Goal: Information Seeking & Learning: Find specific fact

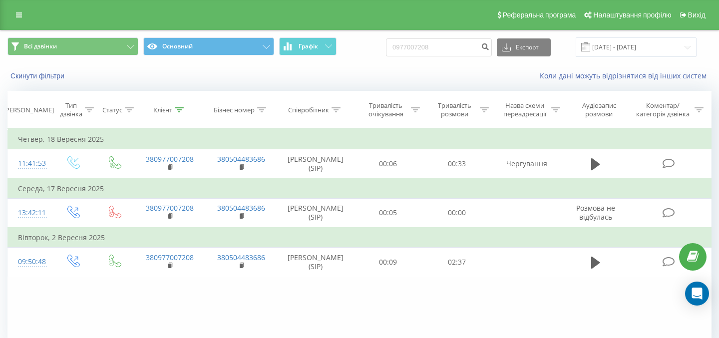
click at [453, 34] on div "Всі дзвінки Основний Графік 0977007208 Експорт .csv .xls .xlsx [DATE] - [DATE]" at bounding box center [359, 46] width 718 height 33
click at [451, 44] on input "0977007208" at bounding box center [439, 47] width 106 height 18
click at [489, 46] on icon "submit" at bounding box center [485, 45] width 8 height 6
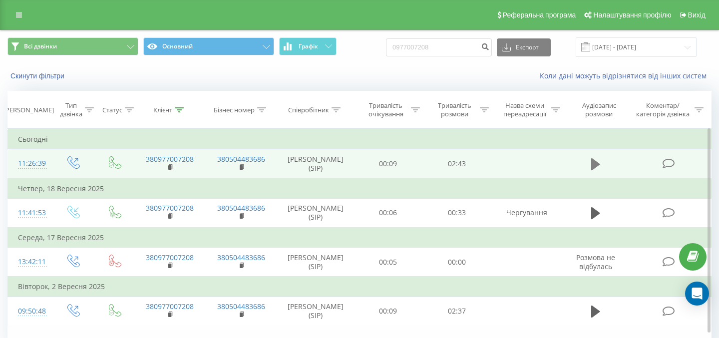
click at [593, 157] on button at bounding box center [595, 164] width 15 height 15
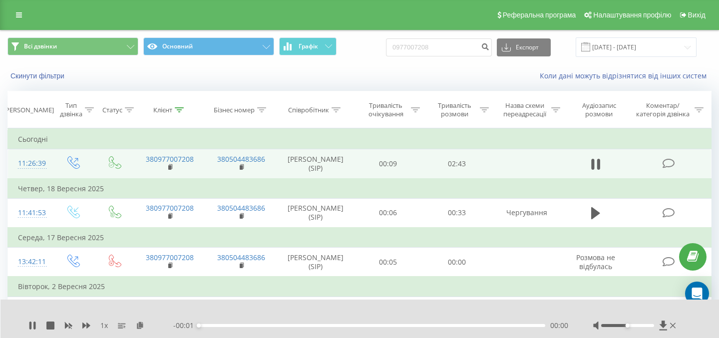
click at [37, 324] on div "1 x" at bounding box center [100, 325] width 145 height 10
click at [34, 324] on icon at bounding box center [34, 325] width 2 height 8
click at [145, 327] on div "1 x" at bounding box center [100, 325] width 145 height 10
click at [137, 324] on icon at bounding box center [140, 324] width 8 height 7
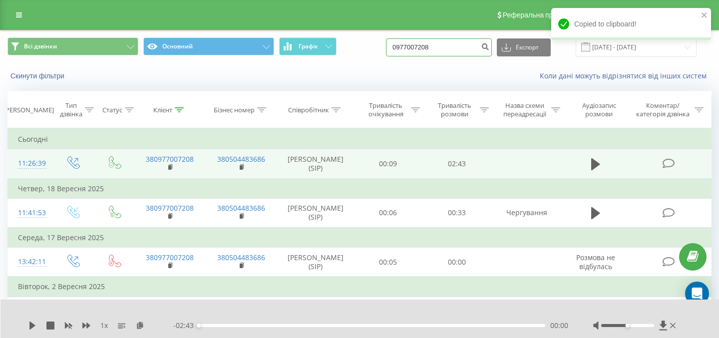
click at [463, 44] on input "0977007208" at bounding box center [439, 47] width 106 height 18
paste input "503646660"
click at [485, 44] on input "0503646660" at bounding box center [439, 47] width 106 height 18
click at [488, 44] on input "0503646660" at bounding box center [439, 47] width 106 height 18
type input "0503646660"
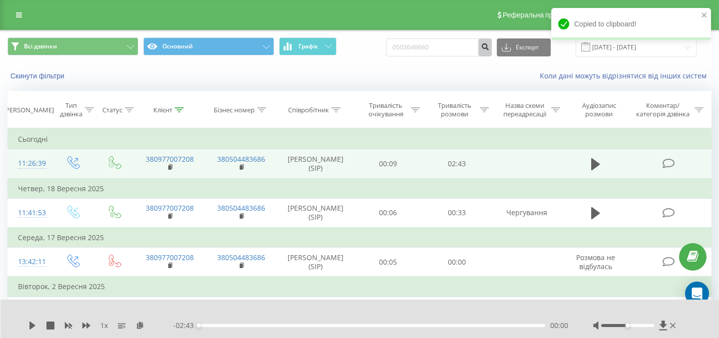
click at [489, 44] on icon "submit" at bounding box center [485, 45] width 8 height 6
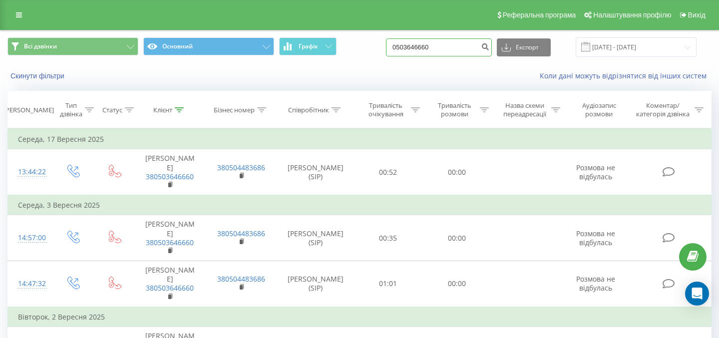
click at [477, 44] on input "0503646660" at bounding box center [439, 47] width 106 height 18
paste input
click at [470, 39] on input at bounding box center [439, 47] width 106 height 18
paste input "0631658610"
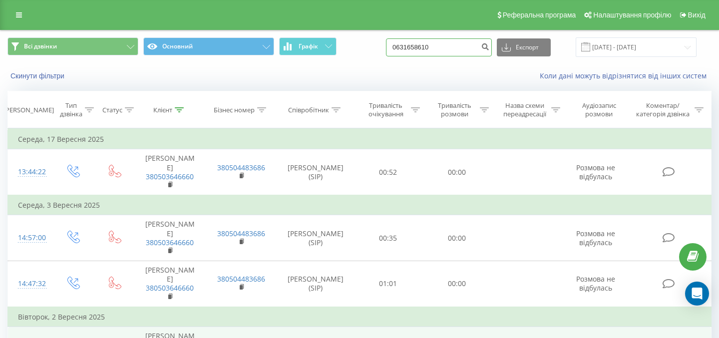
type input "0631658610"
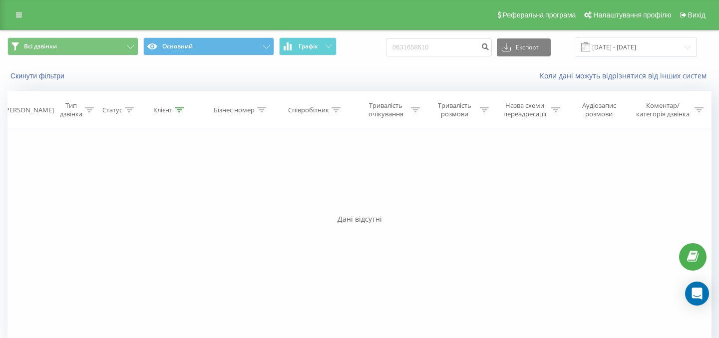
click at [409, 56] on div "Всі дзвінки Основний Графік 0631658610 Експорт .csv .xls .xlsx 22.06.2025 - 22.…" at bounding box center [359, 46] width 704 height 19
click at [417, 49] on input "0631658610" at bounding box center [439, 47] width 106 height 18
paste input "[PHONE_NUMBER]"
type input "[PHONE_NUMBER]"
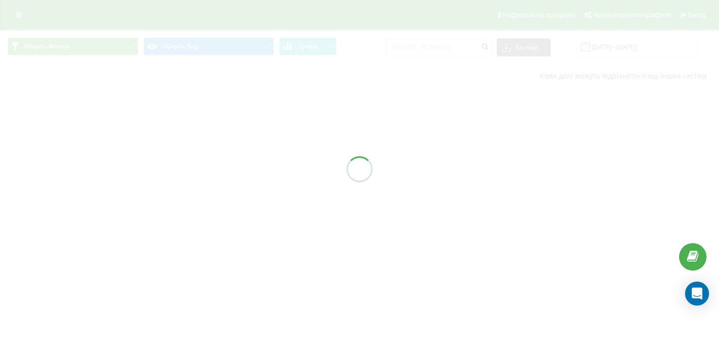
click at [422, 47] on div at bounding box center [359, 169] width 719 height 338
click at [424, 47] on div at bounding box center [359, 169] width 719 height 338
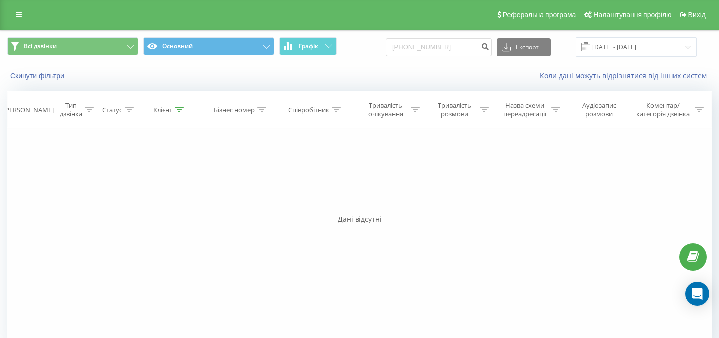
click at [415, 7] on div "Реферальна програма Налаштування профілю Вихід" at bounding box center [359, 15] width 719 height 30
click at [419, 48] on input "+380680398394" at bounding box center [439, 47] width 106 height 18
click at [426, 48] on input "+380680398394" at bounding box center [439, 47] width 106 height 18
type input "380680398394"
click at [489, 48] on icon "submit" at bounding box center [485, 45] width 8 height 6
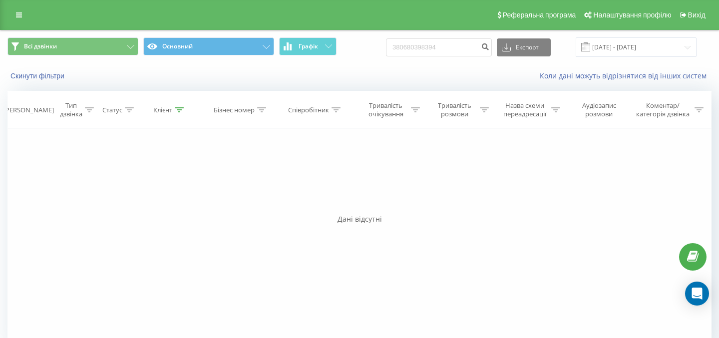
click at [413, 72] on div "Коли дані можуть відрізнятися вiд інших систем" at bounding box center [493, 76] width 449 height 10
click at [458, 45] on input "380680398394" at bounding box center [439, 47] width 106 height 18
paste input "0631658610"
type input "0631658610"
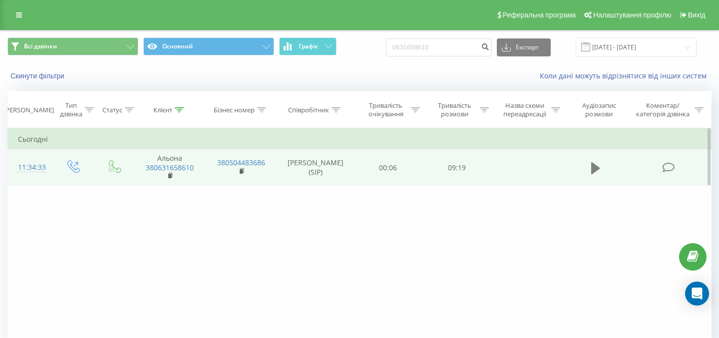
click at [591, 162] on icon at bounding box center [595, 168] width 9 height 14
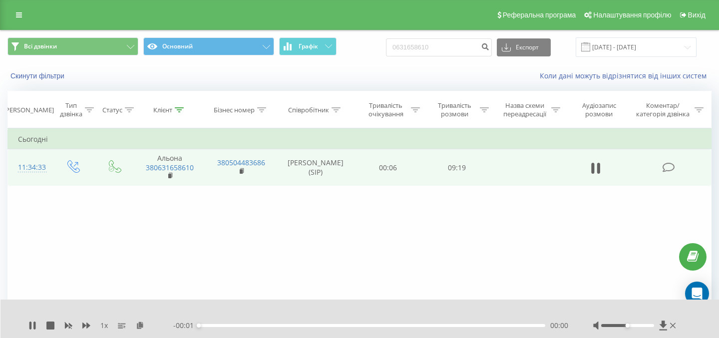
click at [24, 329] on div "1 x - 00:01 00:00 00:00" at bounding box center [359, 318] width 719 height 38
click at [31, 326] on icon at bounding box center [30, 325] width 2 height 8
click at [146, 329] on div "1 x" at bounding box center [100, 325] width 145 height 10
click at [137, 321] on icon at bounding box center [140, 324] width 8 height 7
click at [456, 50] on input "0631658610" at bounding box center [439, 47] width 106 height 18
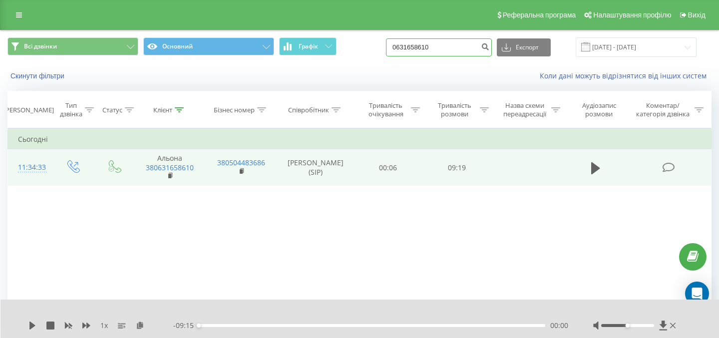
paste input "76566167"
type input "0676566167"
click at [491, 50] on button "submit" at bounding box center [484, 47] width 13 height 18
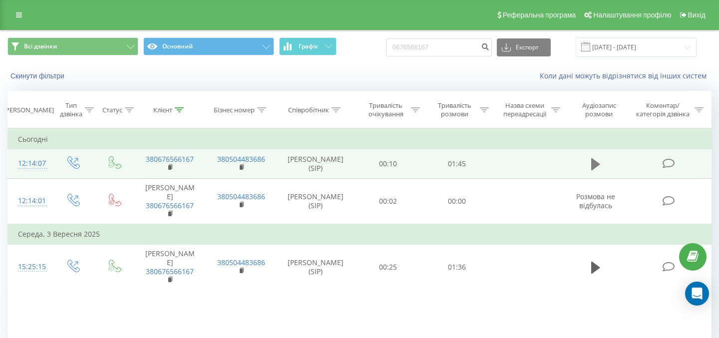
click at [594, 161] on icon at bounding box center [595, 164] width 9 height 12
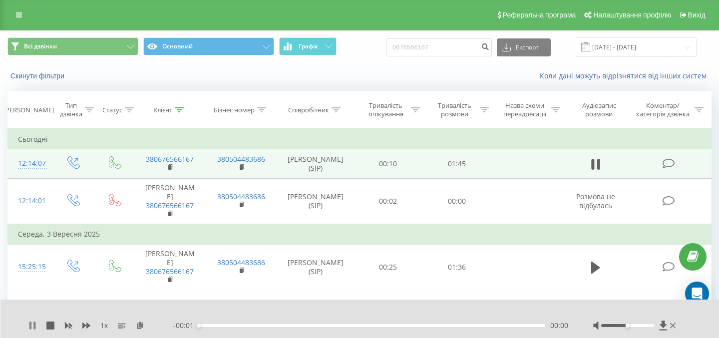
click at [30, 324] on icon at bounding box center [30, 325] width 2 height 8
click at [130, 325] on div "1 x" at bounding box center [100, 325] width 145 height 10
click at [139, 325] on icon at bounding box center [140, 324] width 8 height 7
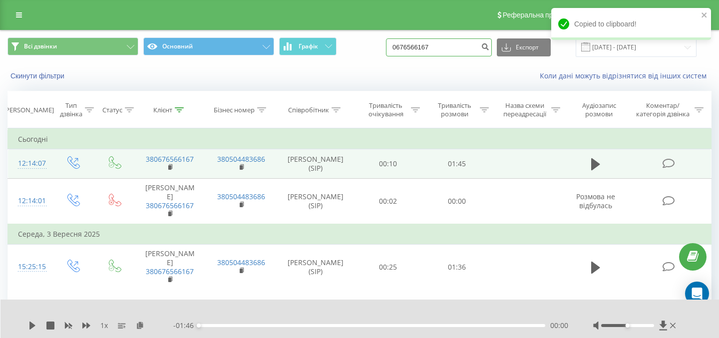
click at [462, 55] on input "0676566167" at bounding box center [439, 47] width 106 height 18
paste input "5170121"
type input "0675170121"
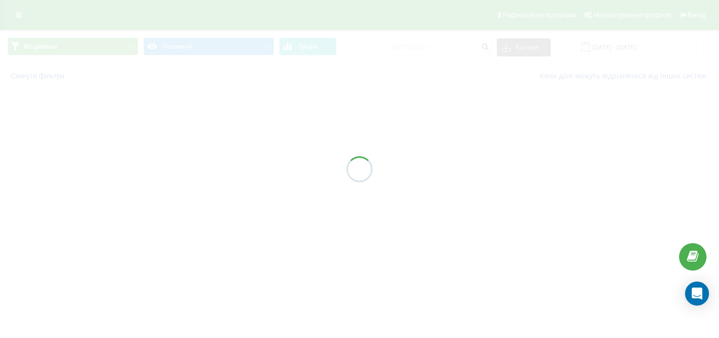
click at [427, 134] on div at bounding box center [359, 169] width 719 height 338
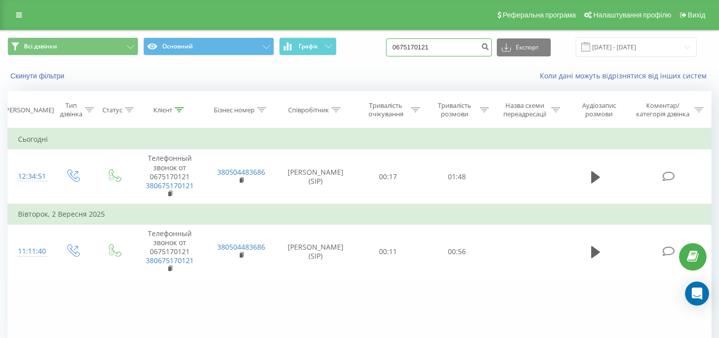
click at [466, 48] on input "0675170121" at bounding box center [439, 47] width 106 height 18
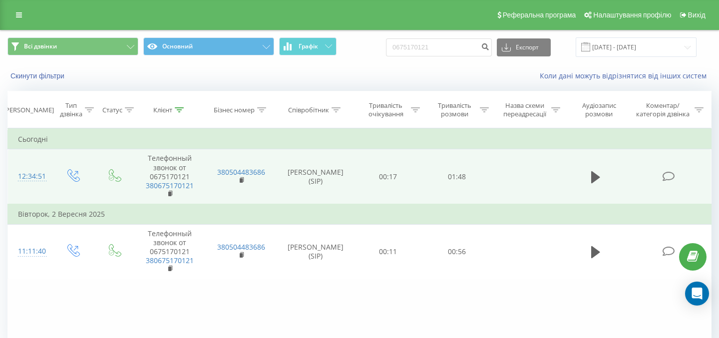
click at [586, 176] on td at bounding box center [595, 176] width 66 height 55
click at [596, 170] on icon at bounding box center [595, 177] width 9 height 14
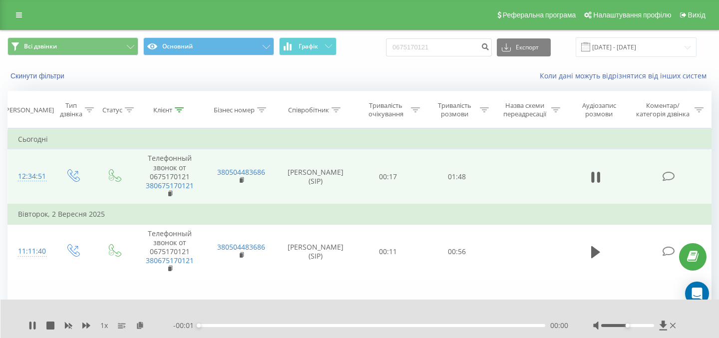
click at [28, 322] on div "1 x - 00:01 00:00 00:00" at bounding box center [359, 318] width 719 height 38
click at [28, 322] on icon at bounding box center [32, 325] width 8 height 8
click at [242, 179] on rect at bounding box center [241, 180] width 3 height 4
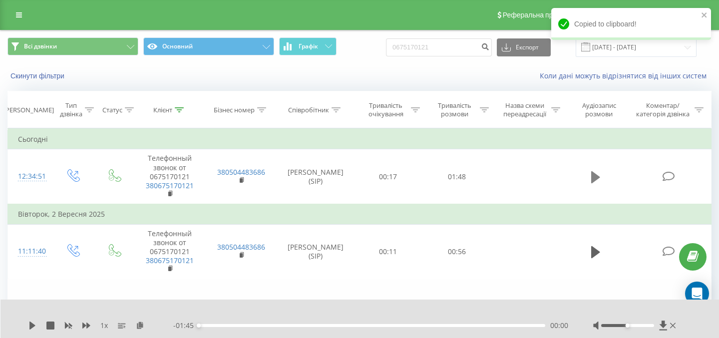
click at [598, 171] on icon at bounding box center [595, 177] width 9 height 14
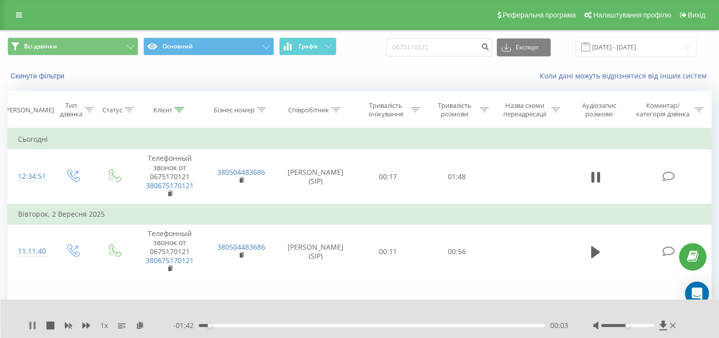
click at [34, 325] on icon at bounding box center [34, 325] width 2 height 8
click at [46, 325] on div "1 x" at bounding box center [100, 325] width 145 height 10
click at [443, 43] on input "0675170121" at bounding box center [439, 47] width 106 height 18
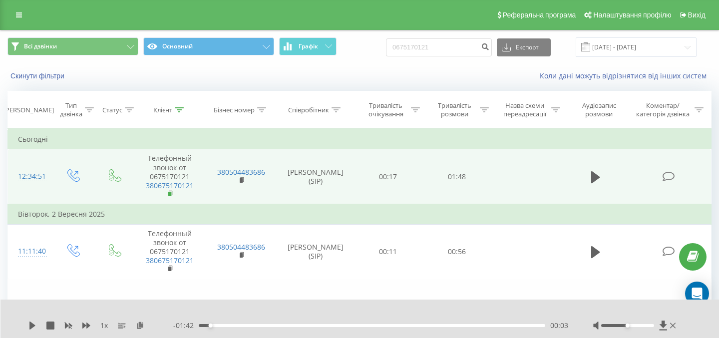
click at [170, 193] on rect at bounding box center [169, 194] width 3 height 4
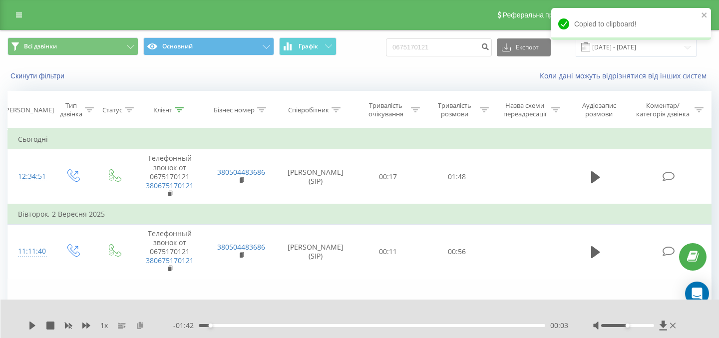
click at [141, 324] on icon at bounding box center [140, 324] width 8 height 7
click at [463, 47] on input "0675170121" at bounding box center [439, 47] width 106 height 18
paste input "931150115"
type input "0931150115"
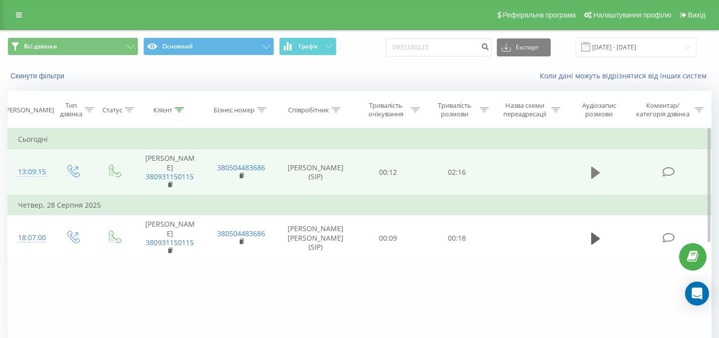
click at [591, 168] on icon at bounding box center [595, 173] width 9 height 12
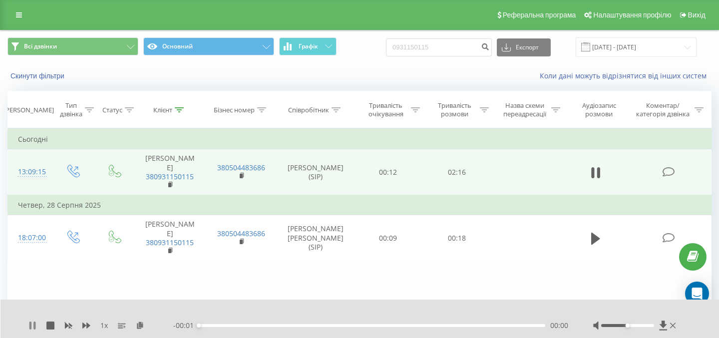
click at [32, 324] on icon at bounding box center [32, 325] width 8 height 8
click at [143, 322] on icon at bounding box center [140, 324] width 8 height 7
